Goal: Task Accomplishment & Management: Use online tool/utility

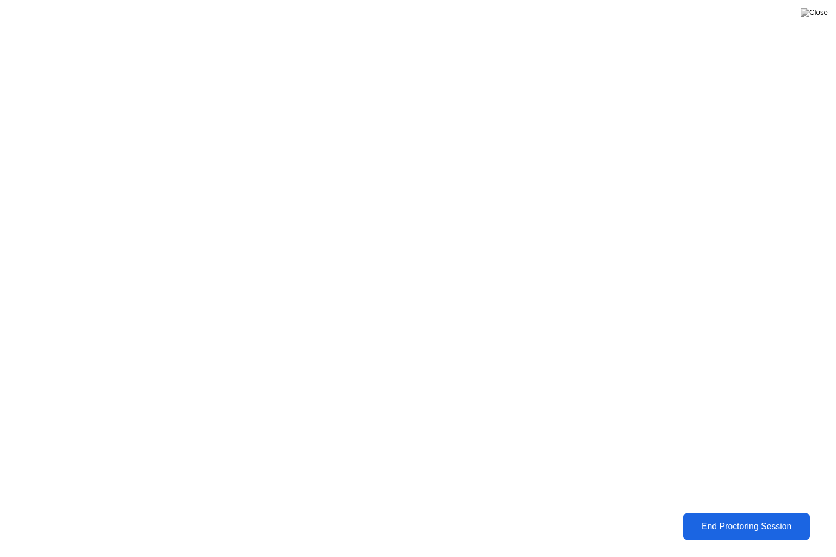
click at [788, 524] on div "End Proctoring Session" at bounding box center [746, 527] width 121 height 10
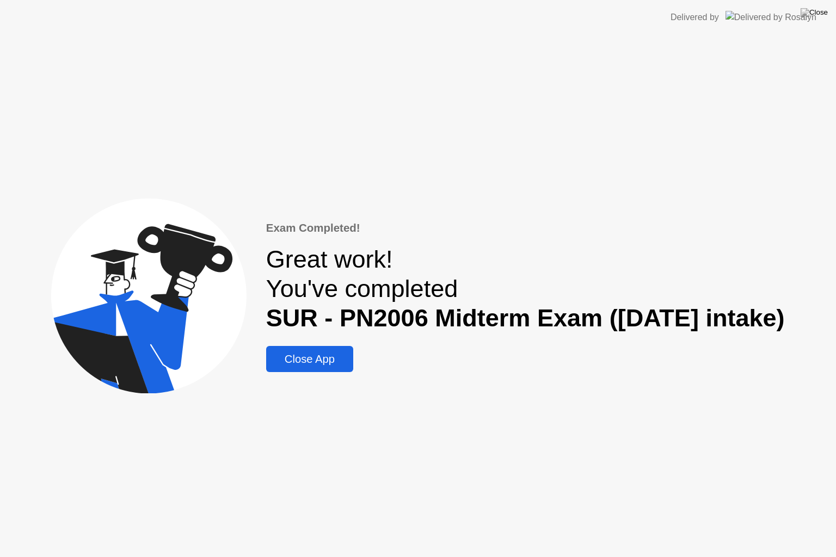
click at [314, 361] on div "Close App" at bounding box center [309, 359] width 81 height 13
